Goal: Use online tool/utility: Utilize a website feature to perform a specific function

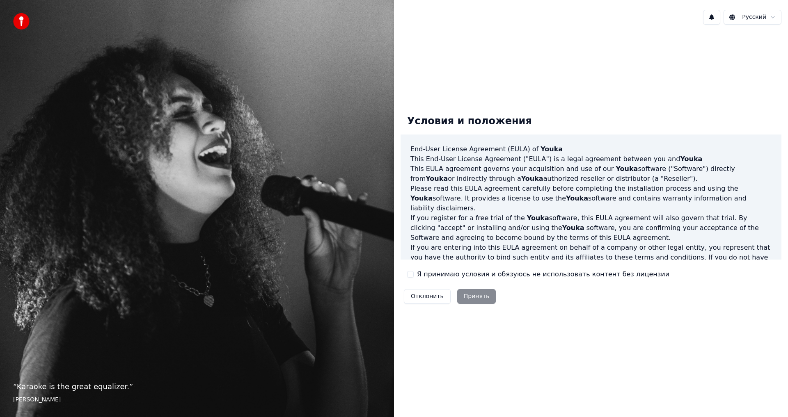
click at [423, 274] on label "Я принимаю условия и обязуюсь не использовать контент без лицензии" at bounding box center [543, 275] width 252 height 10
click at [414, 274] on button "Я принимаю условия и обязуюсь не использовать контент без лицензии" at bounding box center [410, 274] width 7 height 7
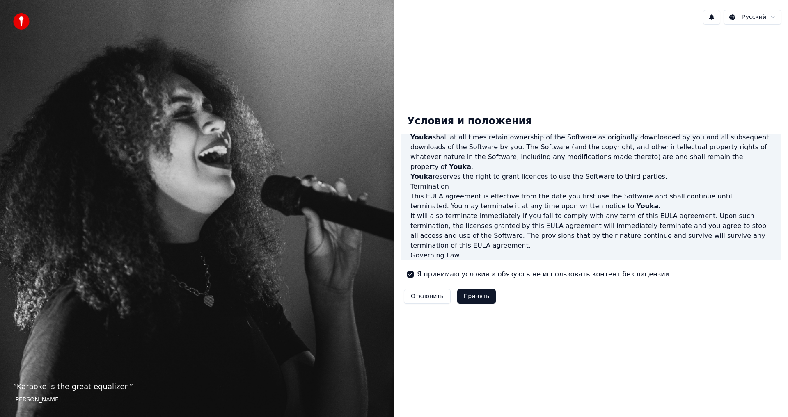
scroll to position [328, 0]
click at [482, 294] on button "Принять" at bounding box center [476, 296] width 39 height 15
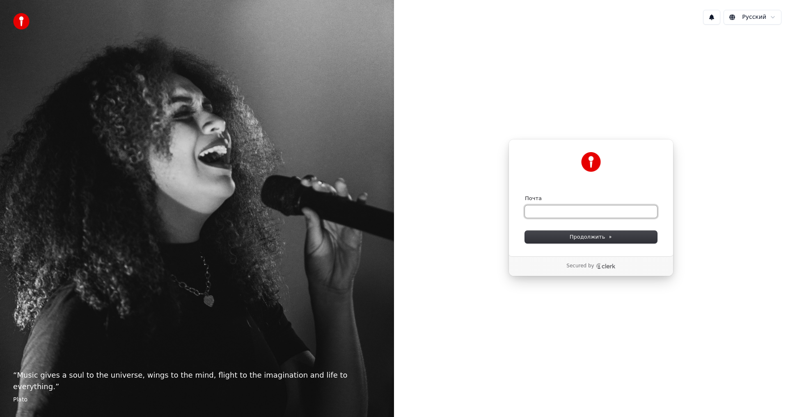
click at [552, 213] on input "Почта" at bounding box center [591, 212] width 132 height 12
type input "*"
click at [556, 238] on button "Продолжить" at bounding box center [591, 237] width 132 height 12
type input "**********"
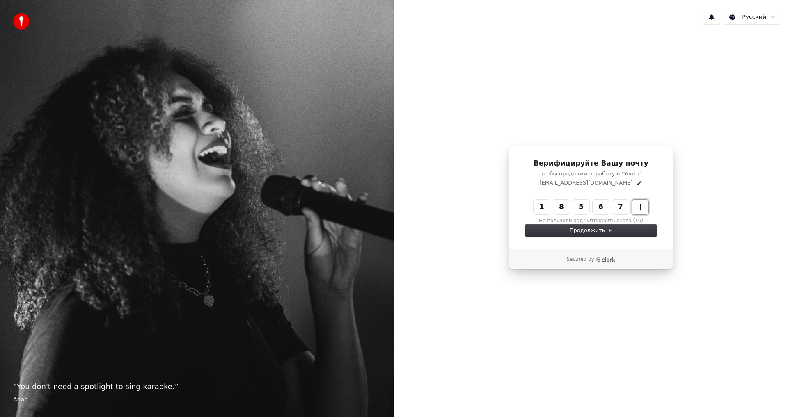
type input "******"
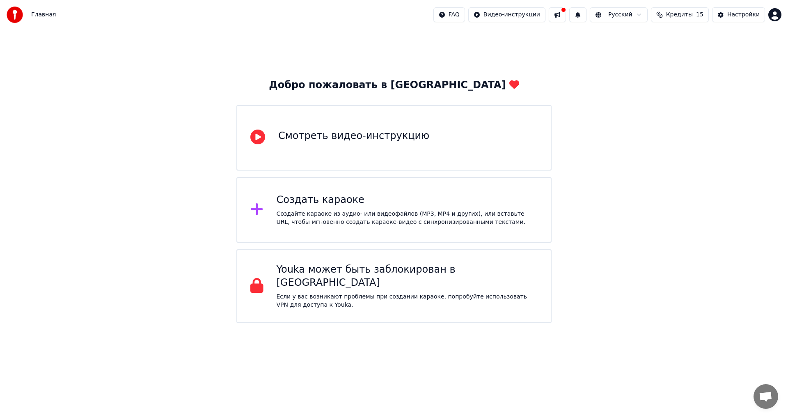
click at [361, 224] on div "Создайте караоке из аудио- или видеофайлов (MP3, MP4 и других), или вставьте UR…" at bounding box center [407, 218] width 261 height 16
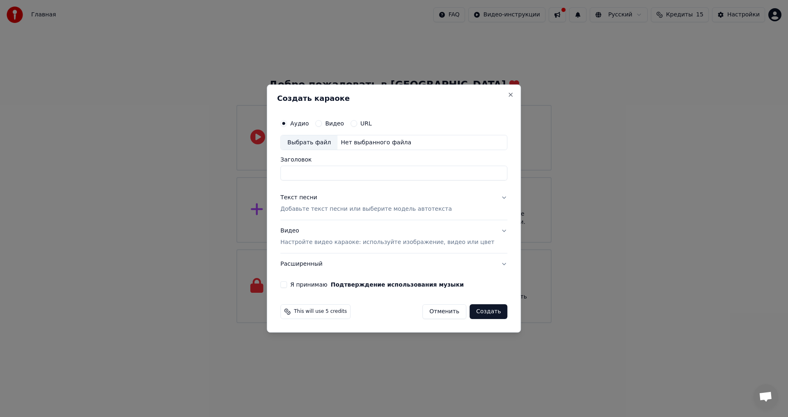
click at [340, 123] on label "Видео" at bounding box center [334, 124] width 19 height 6
click at [322, 123] on button "Видео" at bounding box center [318, 123] width 7 height 7
click at [309, 123] on label "Аудио" at bounding box center [299, 124] width 18 height 6
click at [287, 123] on button "Аудио" at bounding box center [283, 123] width 7 height 7
click at [300, 284] on div "Я принимаю Подтверждение использования музыки" at bounding box center [393, 284] width 227 height 7
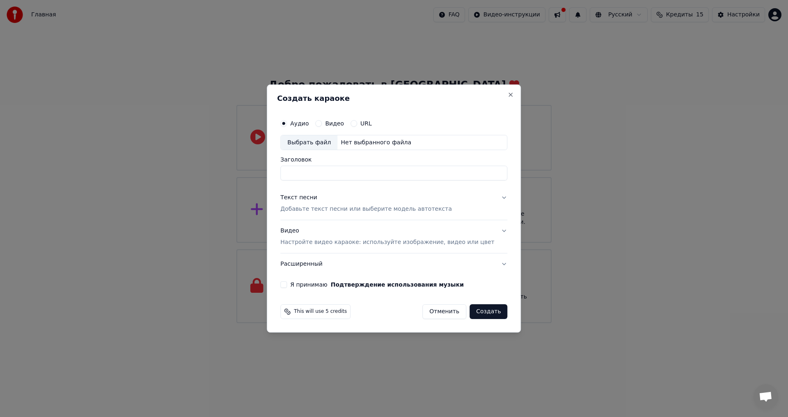
click at [287, 287] on button "Я принимаю Подтверждение использования музыки" at bounding box center [283, 284] width 7 height 7
click at [287, 286] on button "Я принимаю Подтверждение использования музыки" at bounding box center [283, 284] width 7 height 7
click at [334, 143] on div "Выбрать файл" at bounding box center [309, 142] width 57 height 15
click at [431, 313] on button "Отменить" at bounding box center [444, 311] width 44 height 15
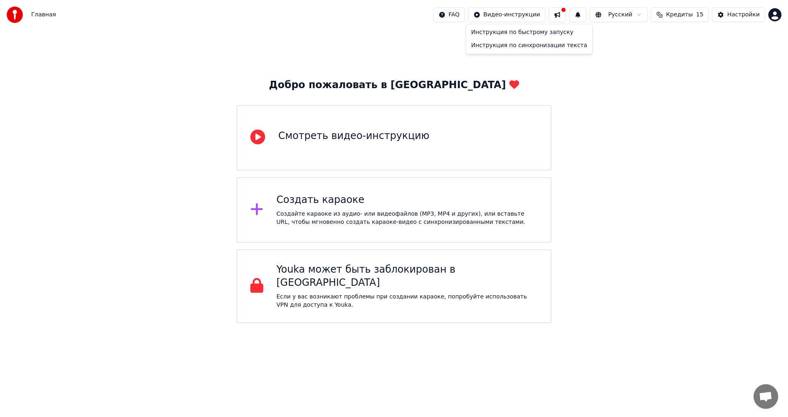
click at [508, 19] on html "Главная FAQ Видео-инструкции Русский Кредиты 15 Настройки Добро пожаловать в Yo…" at bounding box center [394, 161] width 788 height 323
click at [505, 33] on div "Инструкция по быстрому запуску" at bounding box center [529, 32] width 123 height 13
